Goal: Information Seeking & Learning: Learn about a topic

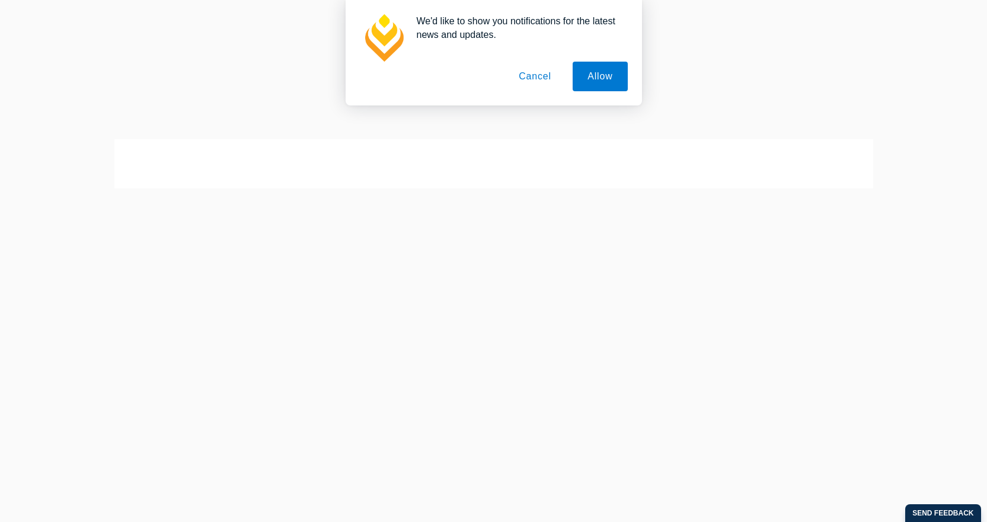
click at [528, 72] on button "Cancel" at bounding box center [535, 77] width 62 height 30
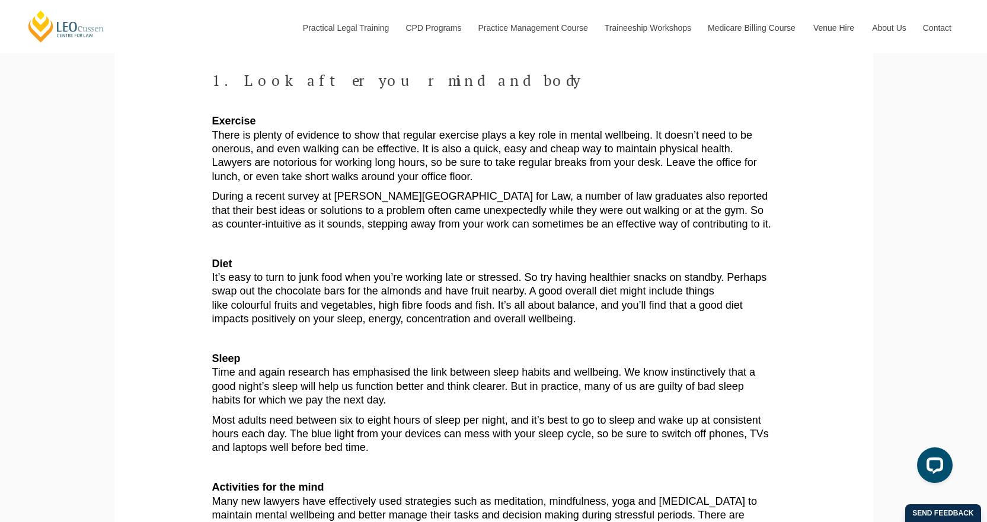
scroll to position [474, 0]
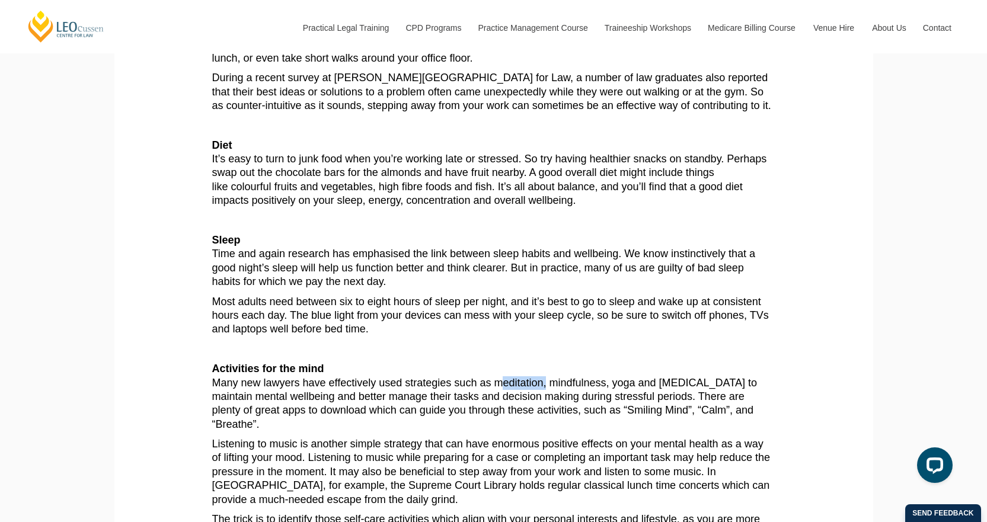
drag, startPoint x: 541, startPoint y: 381, endPoint x: 495, endPoint y: 382, distance: 46.9
click at [495, 382] on p "Activities for the mind Many new lawyers have effectively used strategies such …" at bounding box center [493, 396] width 563 height 69
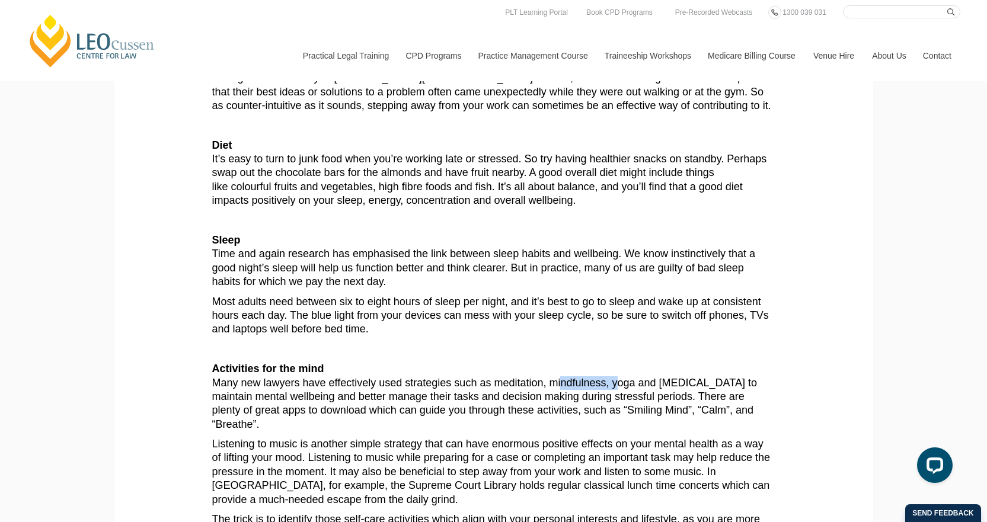
drag, startPoint x: 612, startPoint y: 383, endPoint x: 559, endPoint y: 383, distance: 53.4
click at [559, 383] on p "Activities for the mind Many new lawyers have effectively used strategies such …" at bounding box center [493, 396] width 563 height 69
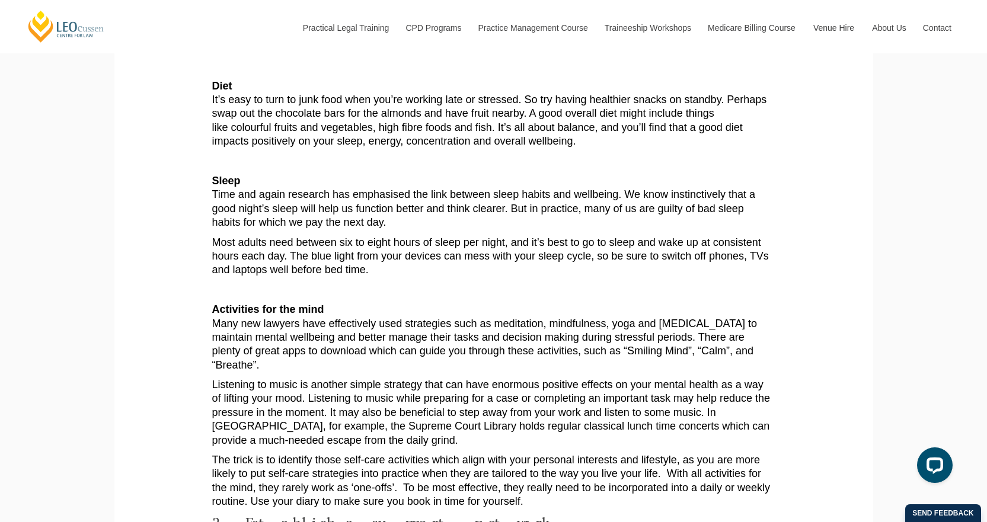
scroll to position [593, 0]
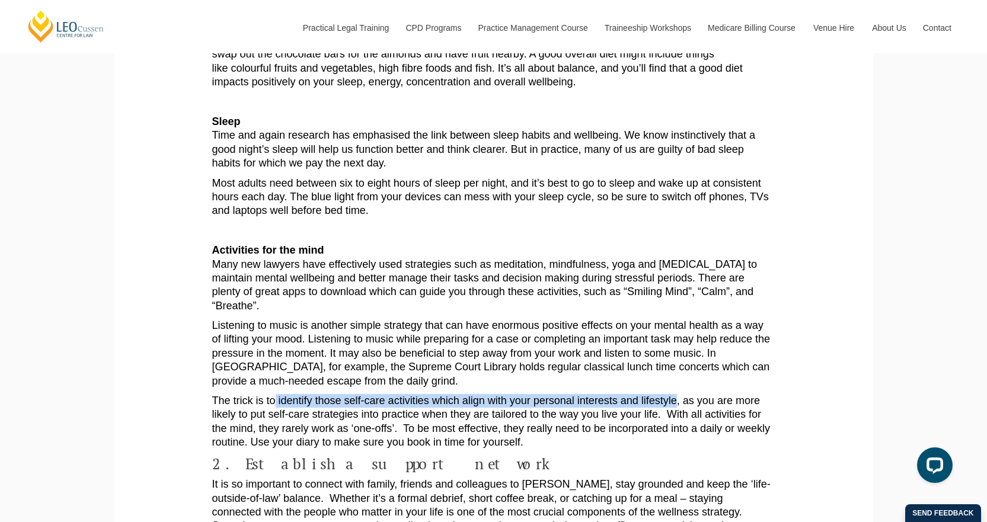
drag, startPoint x: 675, startPoint y: 401, endPoint x: 273, endPoint y: 405, distance: 402.1
click at [273, 405] on p "The trick is to identify those self-care activities which align with your perso…" at bounding box center [493, 422] width 563 height 56
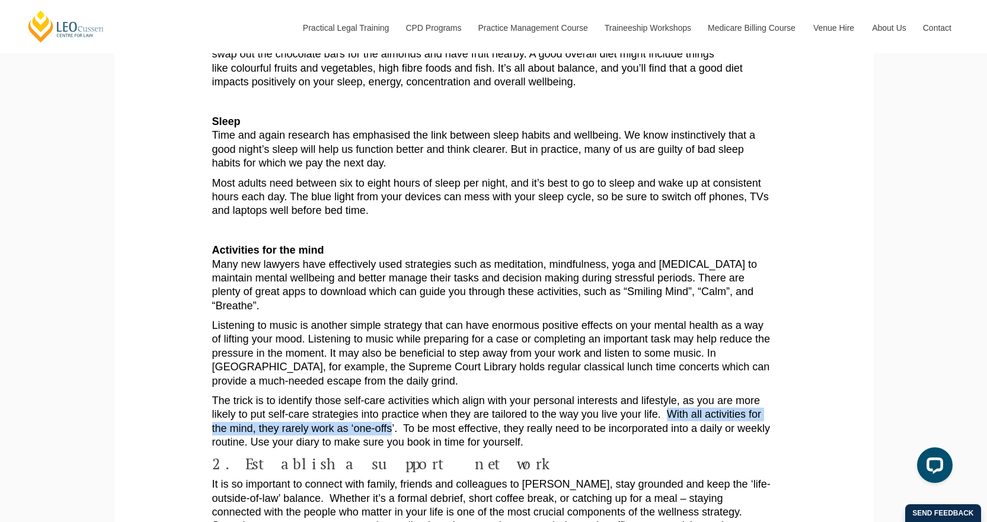
drag, startPoint x: 671, startPoint y: 416, endPoint x: 394, endPoint y: 438, distance: 278.4
click at [390, 437] on p "The trick is to identify those self-care activities which align with your perso…" at bounding box center [493, 422] width 563 height 56
click at [394, 430] on p "The trick is to identify those self-care activities which align with your perso…" at bounding box center [493, 422] width 563 height 56
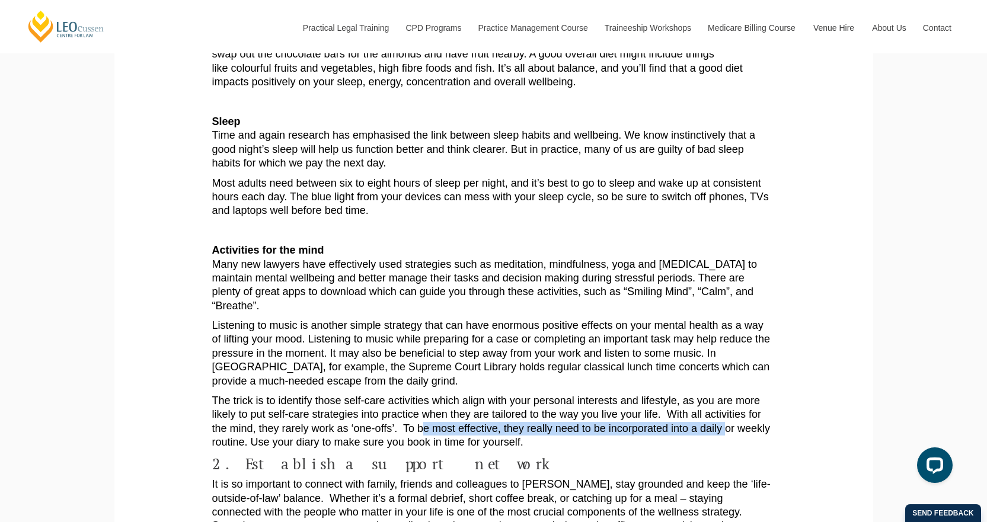
drag, startPoint x: 460, startPoint y: 430, endPoint x: 725, endPoint y: 429, distance: 264.5
click at [725, 429] on p "The trick is to identify those self-care activities which align with your perso…" at bounding box center [493, 422] width 563 height 56
click at [724, 433] on p "The trick is to identify those self-care activities which align with your perso…" at bounding box center [493, 422] width 563 height 56
click at [726, 432] on p "The trick is to identify those self-care activities which align with your perso…" at bounding box center [493, 422] width 563 height 56
click at [470, 468] on h4 "2. Establish a support network" at bounding box center [493, 464] width 563 height 17
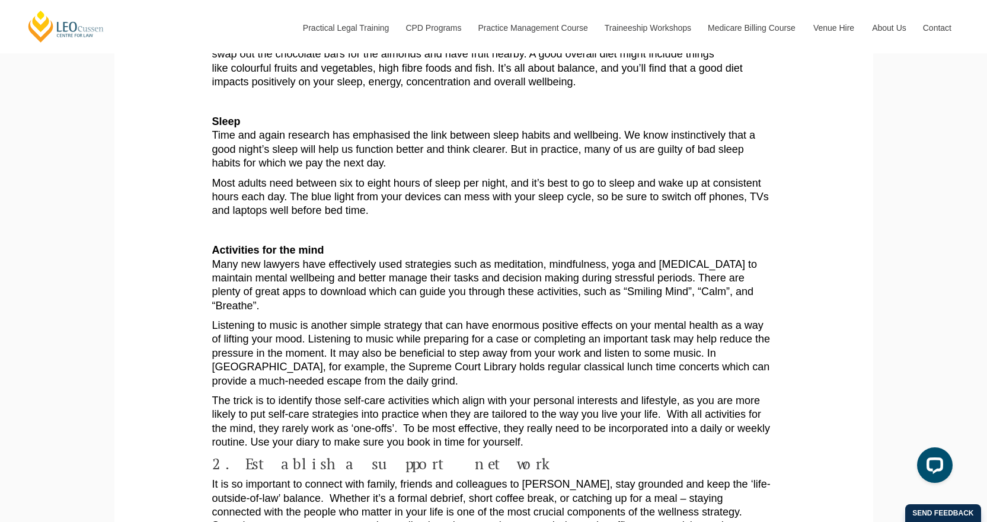
click at [531, 448] on p "The trick is to identify those self-care activities which align with your perso…" at bounding box center [493, 422] width 563 height 56
drag, startPoint x: 529, startPoint y: 444, endPoint x: 331, endPoint y: 447, distance: 197.5
click at [331, 447] on p "The trick is to identify those self-care activities which align with your perso…" at bounding box center [493, 422] width 563 height 56
click at [566, 432] on p "The trick is to identify those self-care activities which align with your perso…" at bounding box center [493, 422] width 563 height 56
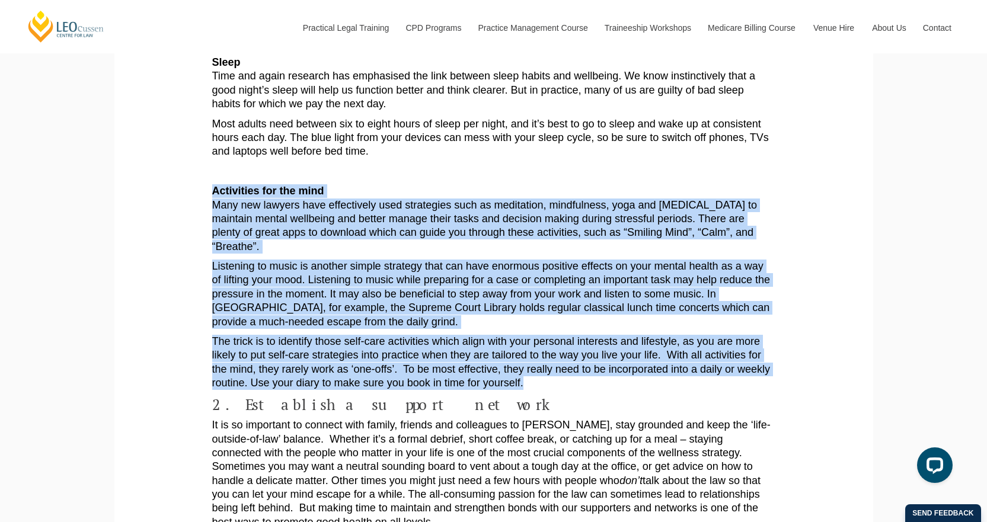
drag, startPoint x: 459, startPoint y: 371, endPoint x: 202, endPoint y: 190, distance: 314.1
click at [202, 190] on section "It’s no secret that life as a lawyer can be stressful. Statistics show that alm…" at bounding box center [493, 376] width 741 height 1580
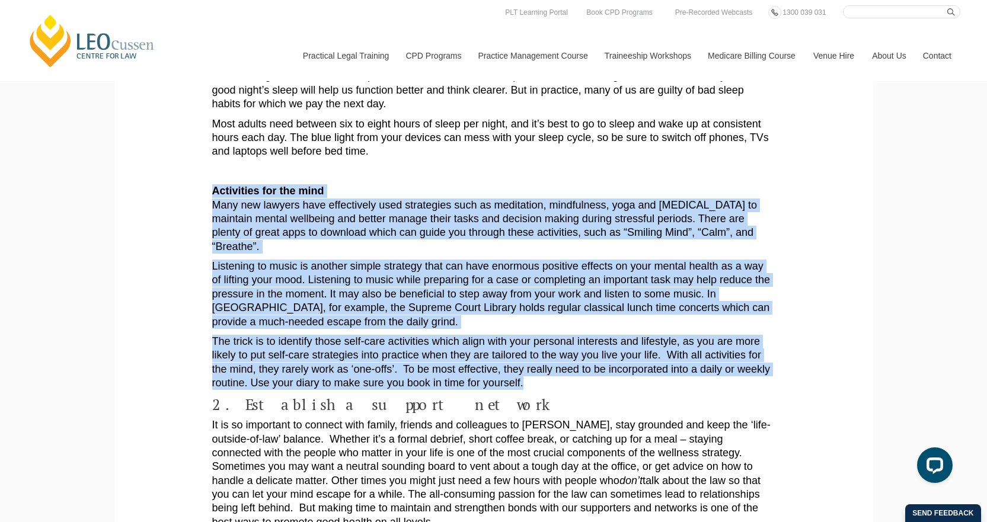
click at [725, 292] on p "Listening to music is another simple strategy that can have enormous positive e…" at bounding box center [493, 294] width 563 height 69
